Goal: Transaction & Acquisition: Obtain resource

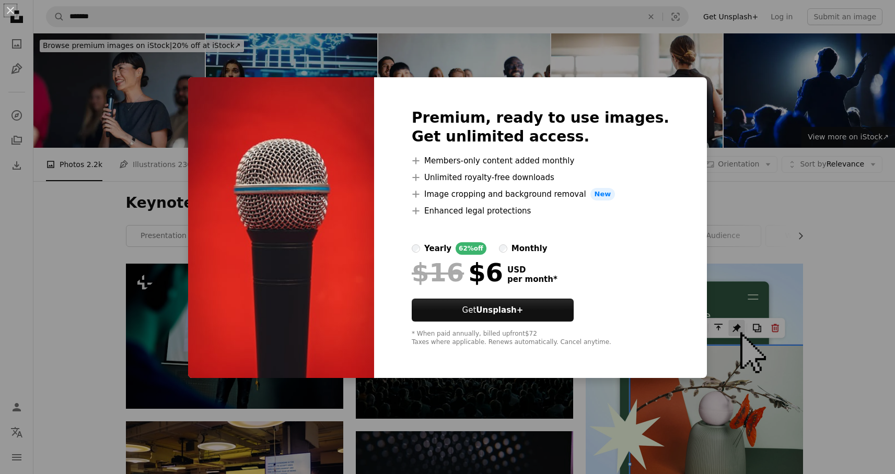
scroll to position [476, 0]
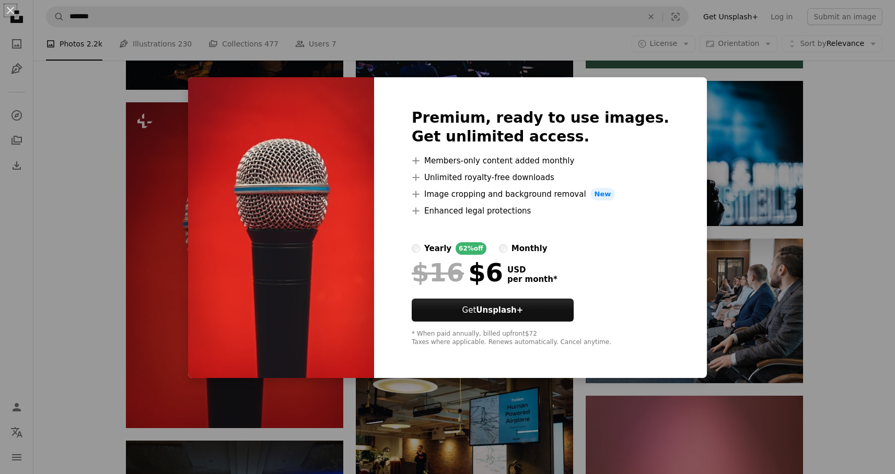
click at [793, 21] on div "An X shape Premium, ready to use images. Get unlimited access. A plus sign Memb…" at bounding box center [447, 237] width 895 height 474
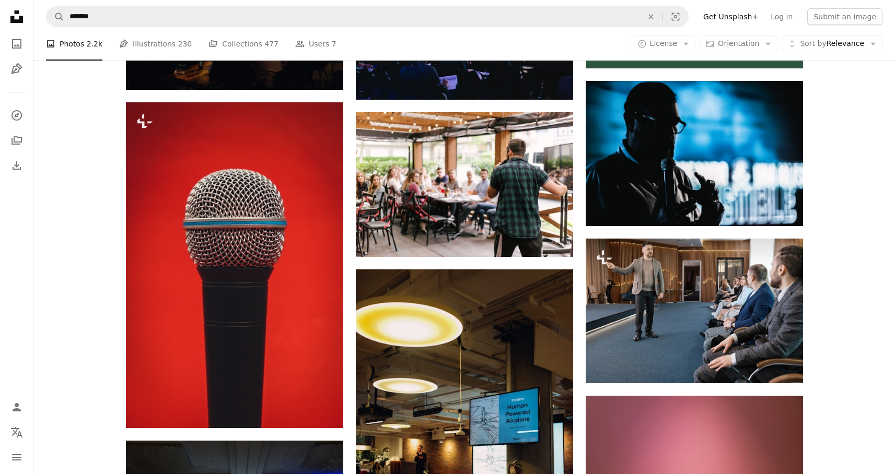
click at [793, 21] on link "Log in" at bounding box center [781, 16] width 34 height 17
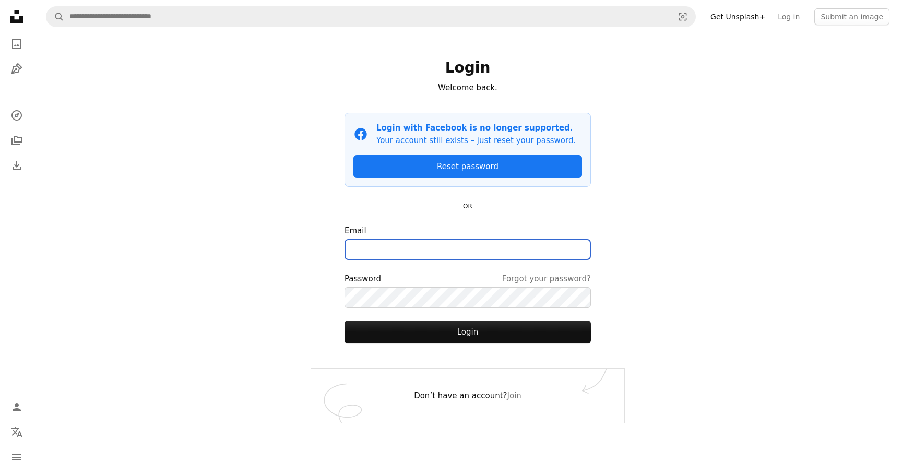
click at [416, 250] on input "Email" at bounding box center [468, 249] width 246 height 21
click at [0, 474] on com-1password-button at bounding box center [0, 474] width 0 height 0
type input "**********"
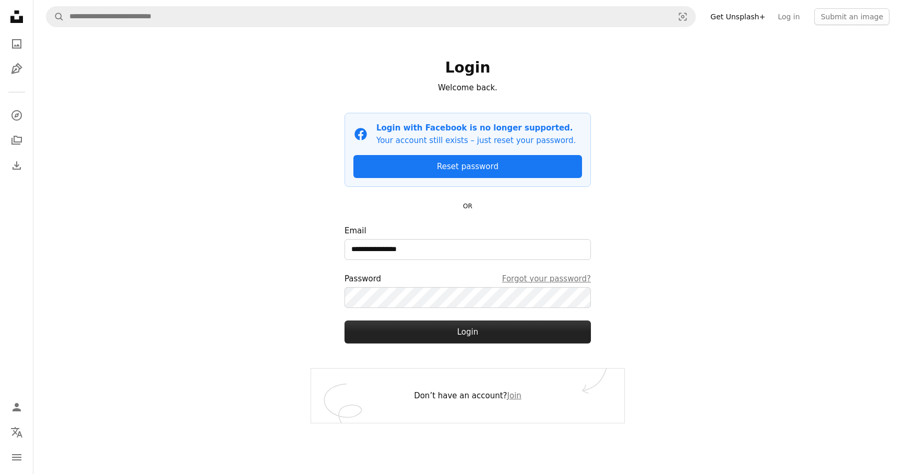
click at [452, 330] on button "Login" at bounding box center [468, 332] width 246 height 23
